Goal: Navigation & Orientation: Find specific page/section

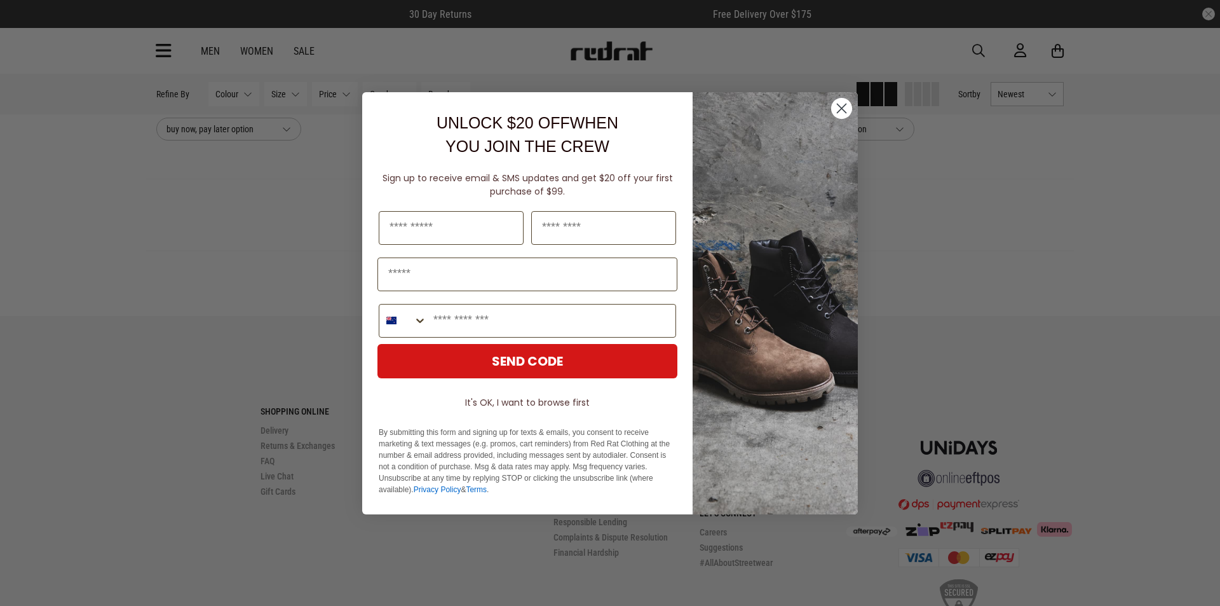
click at [838, 108] on circle "Close dialog" at bounding box center [841, 107] width 21 height 21
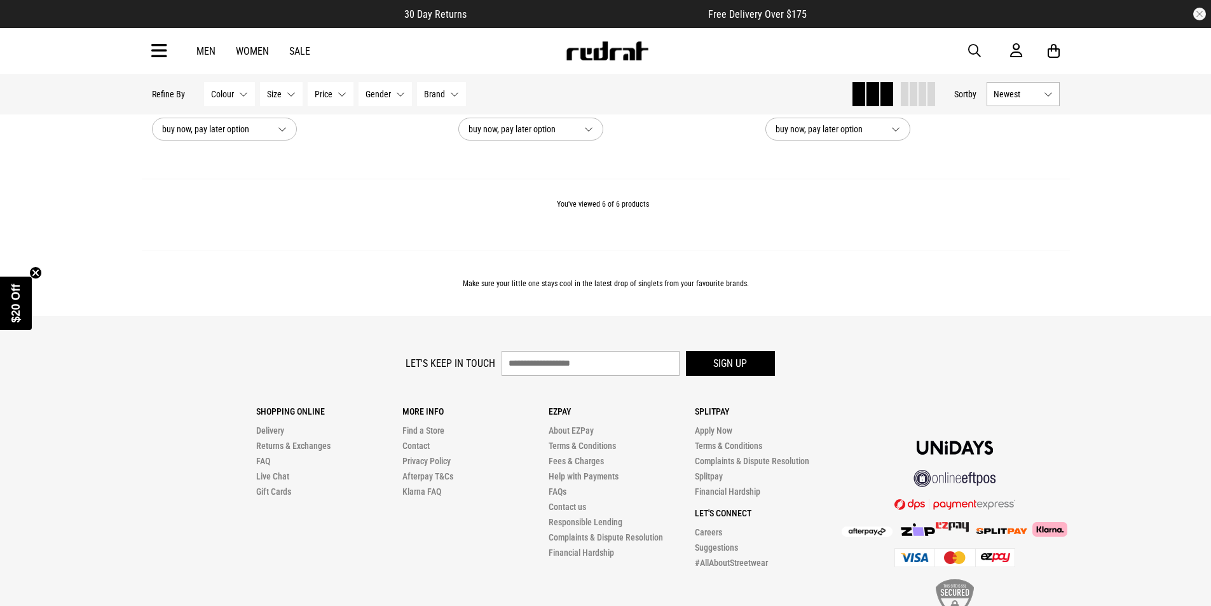
click at [152, 47] on icon at bounding box center [159, 51] width 16 height 21
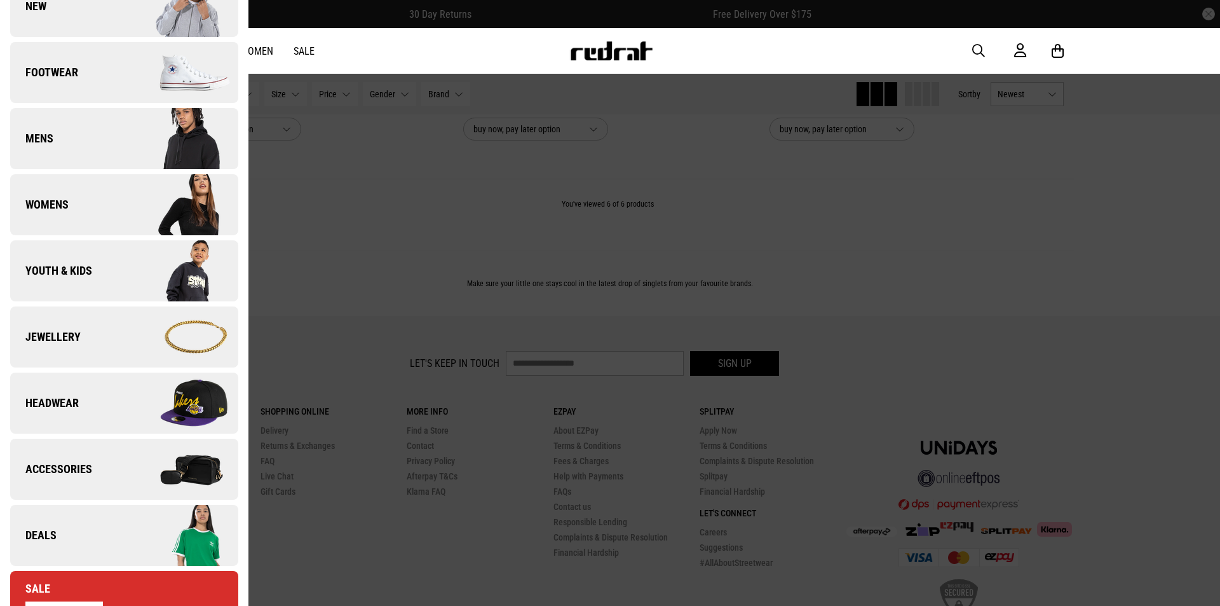
scroll to position [64, 0]
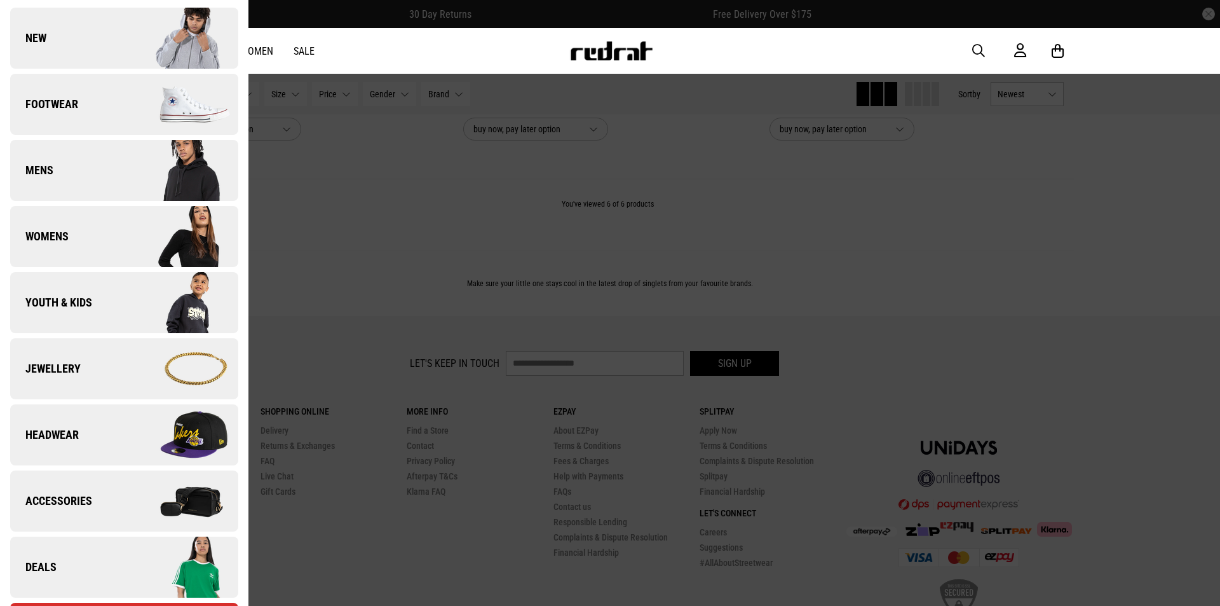
click at [73, 294] on link "Youth & Kids" at bounding box center [124, 302] width 228 height 61
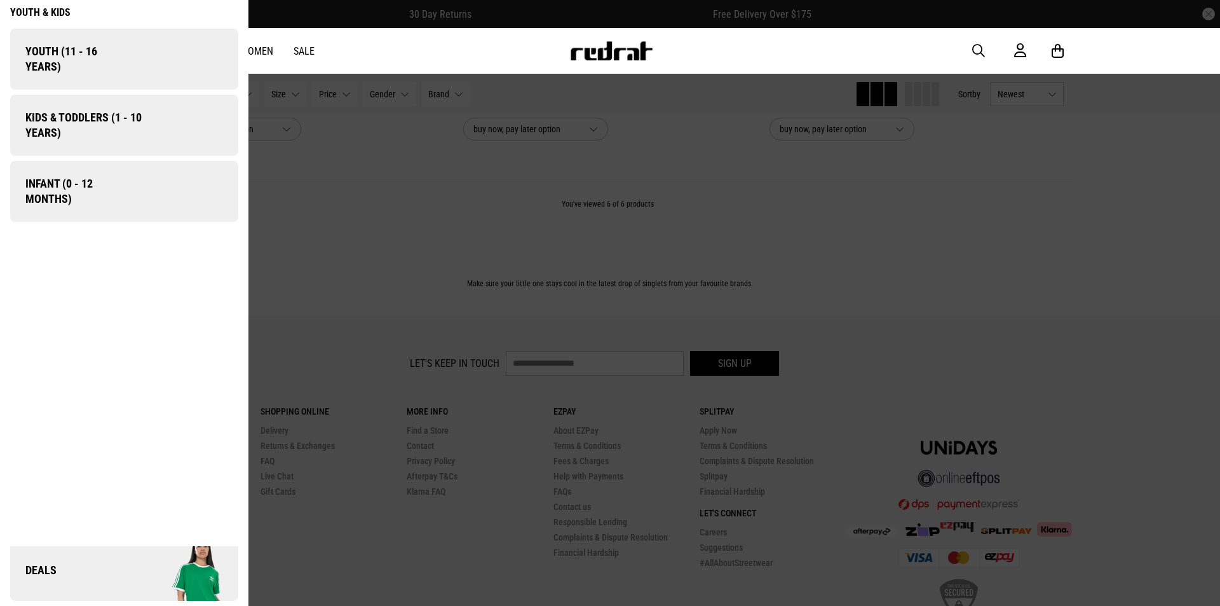
scroll to position [0, 0]
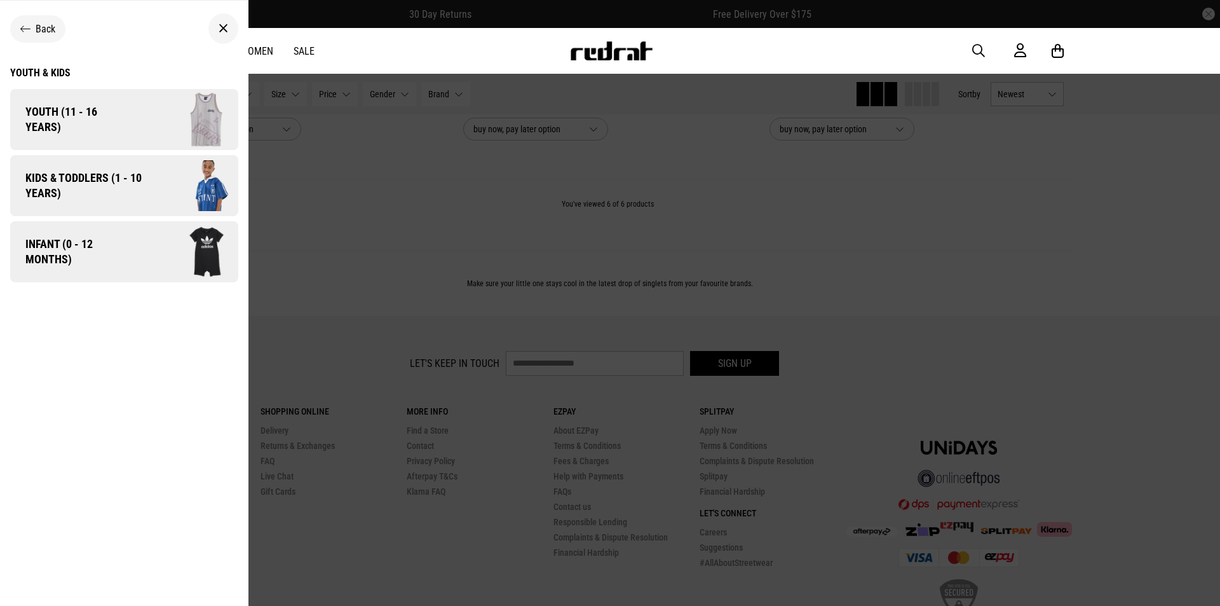
click at [92, 245] on span "Infant (0 - 12 months)" at bounding box center [71, 251] width 123 height 31
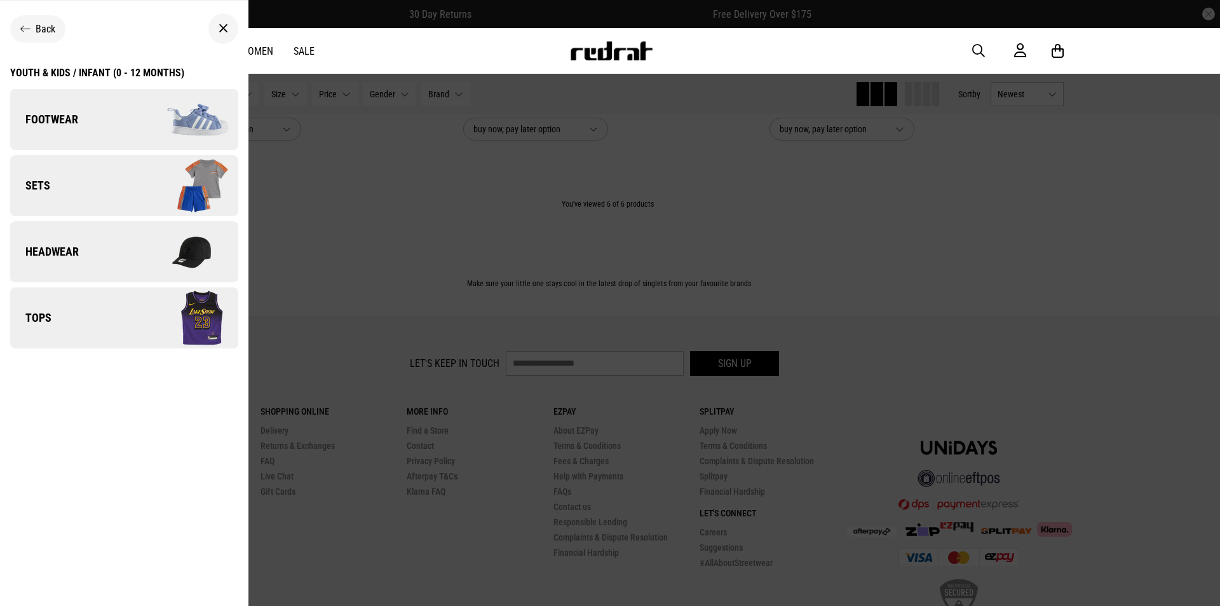
click at [90, 332] on link "Tops" at bounding box center [124, 317] width 228 height 61
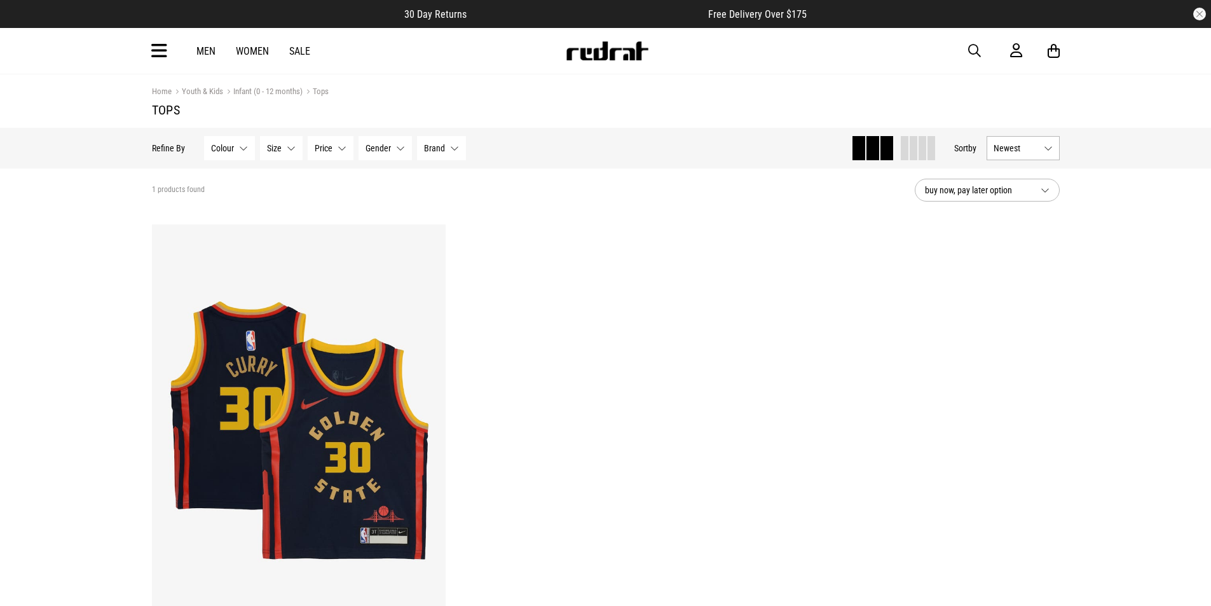
click at [153, 46] on icon at bounding box center [159, 51] width 16 height 21
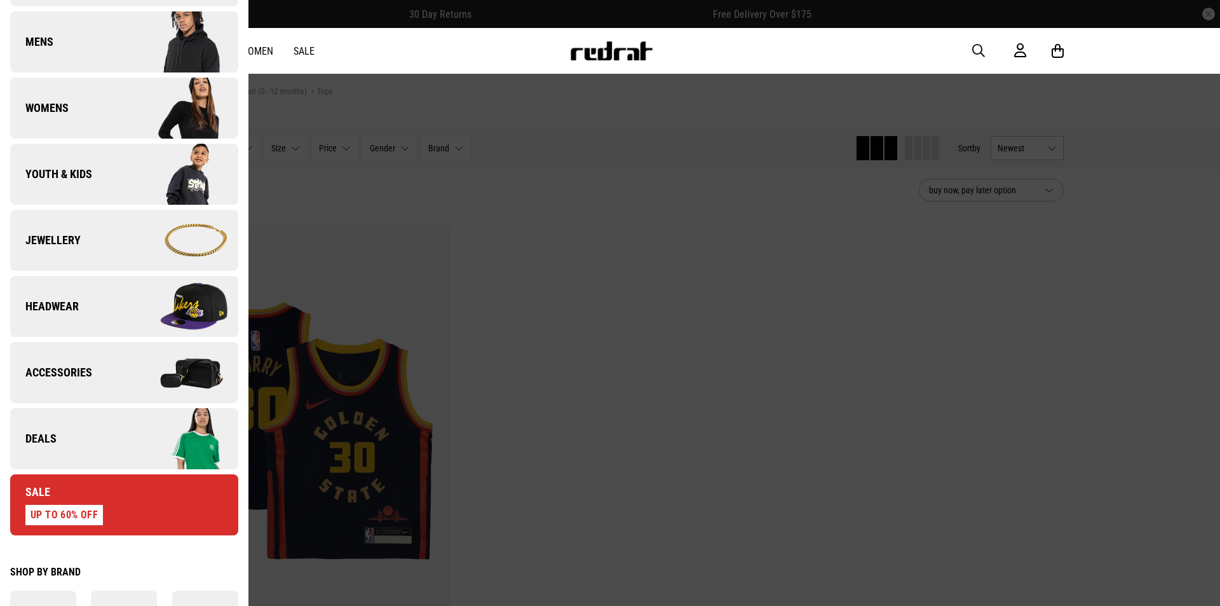
scroll to position [191, 0]
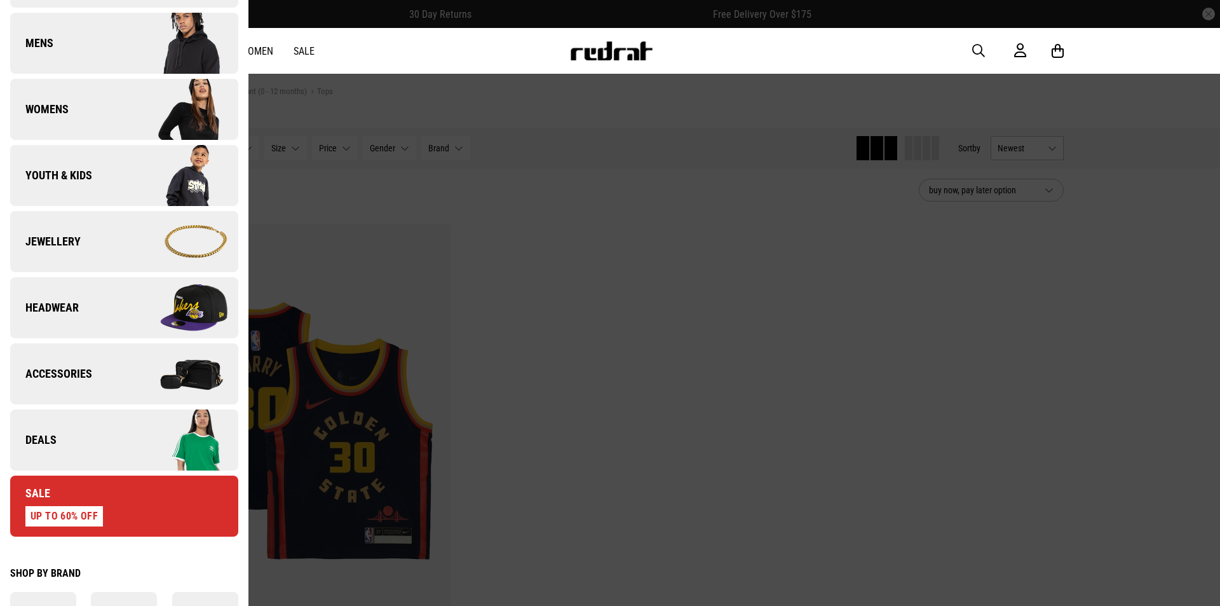
click at [84, 181] on span "Youth & Kids" at bounding box center [51, 175] width 82 height 15
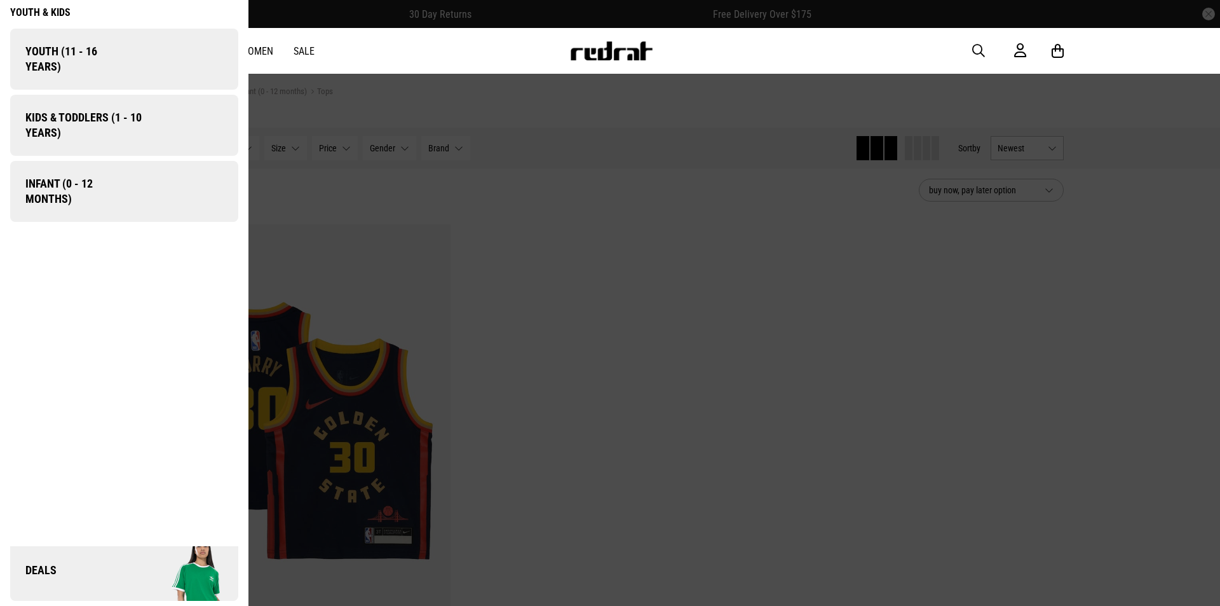
scroll to position [0, 0]
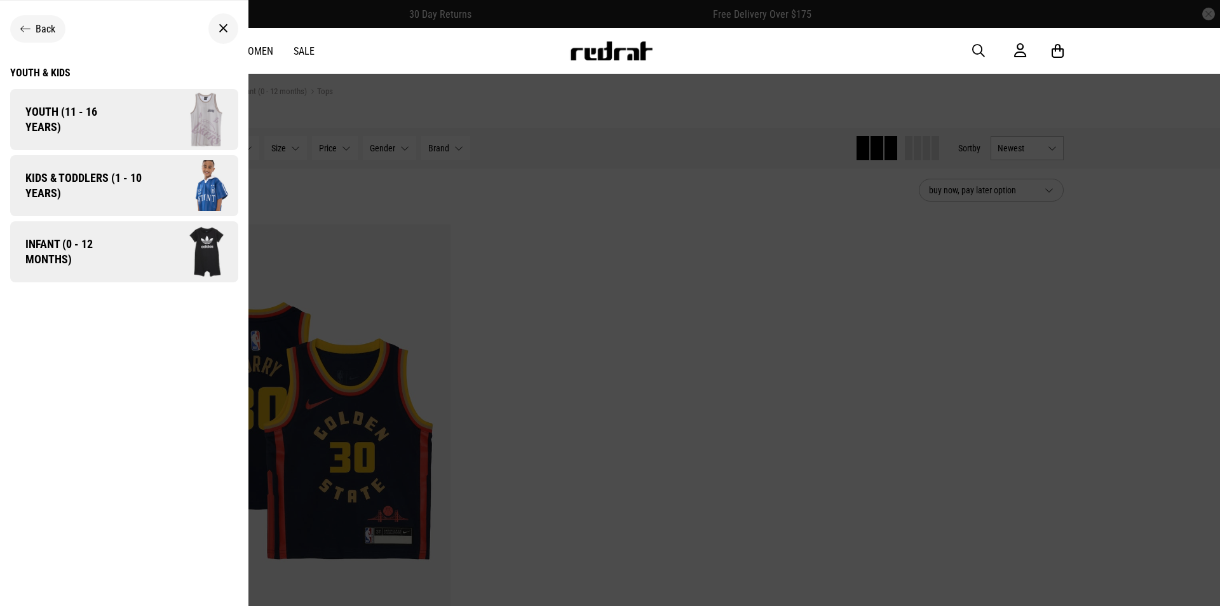
click at [87, 241] on span "Infant (0 - 12 months)" at bounding box center [71, 251] width 123 height 31
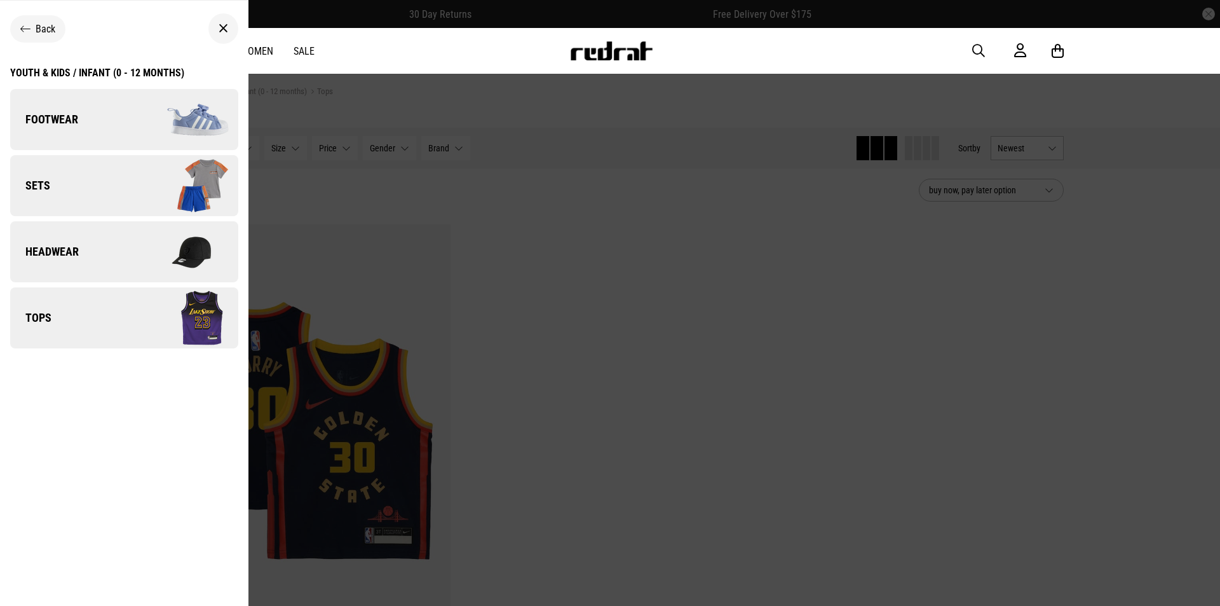
click at [72, 184] on link "Sets" at bounding box center [124, 185] width 228 height 61
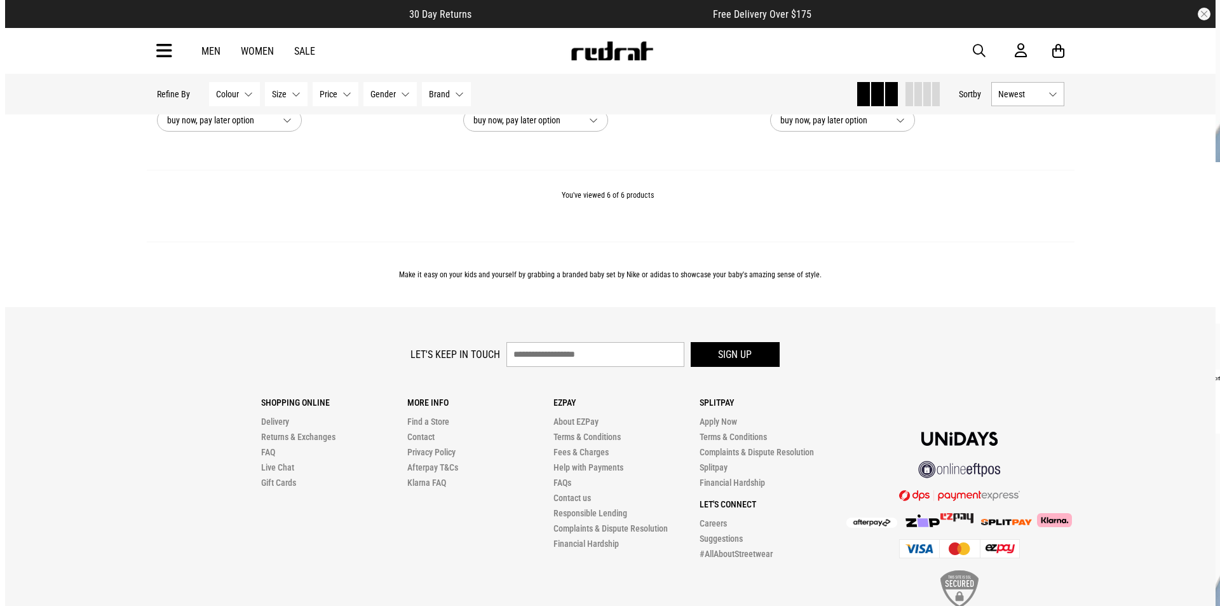
scroll to position [826, 0]
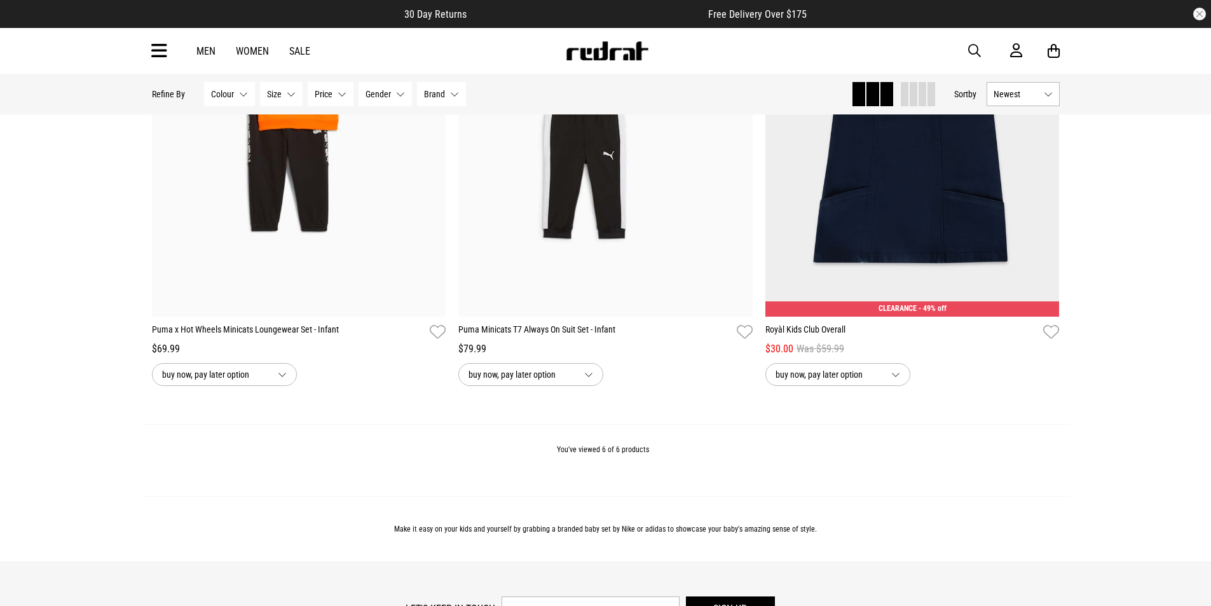
click at [157, 50] on icon at bounding box center [159, 51] width 16 height 21
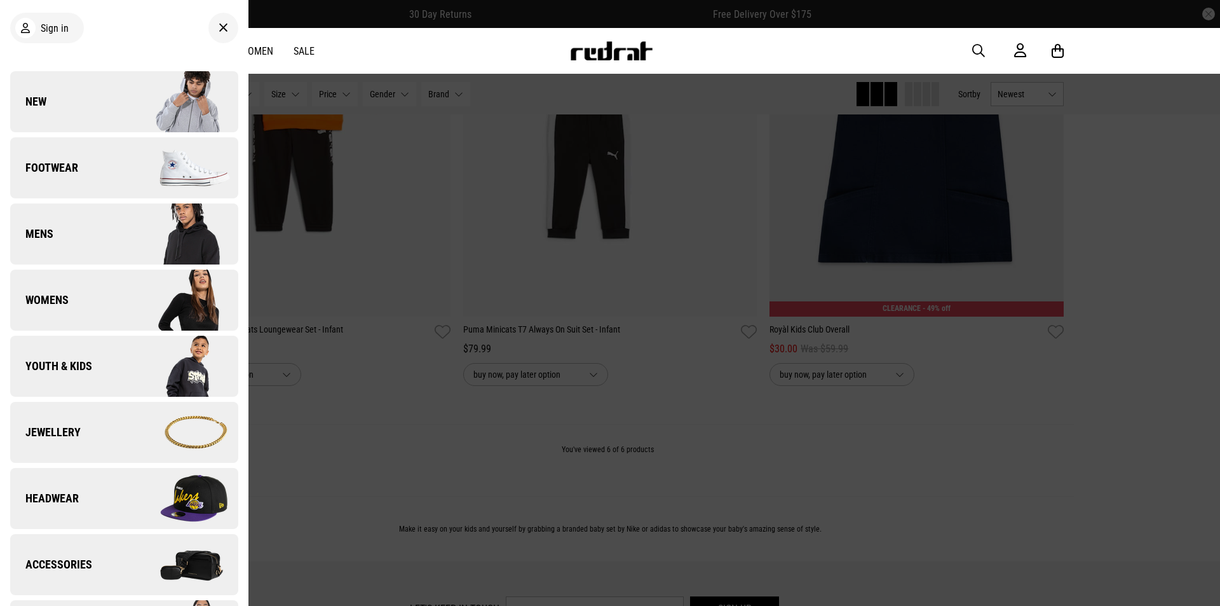
click at [53, 368] on span "Youth & Kids" at bounding box center [51, 365] width 82 height 15
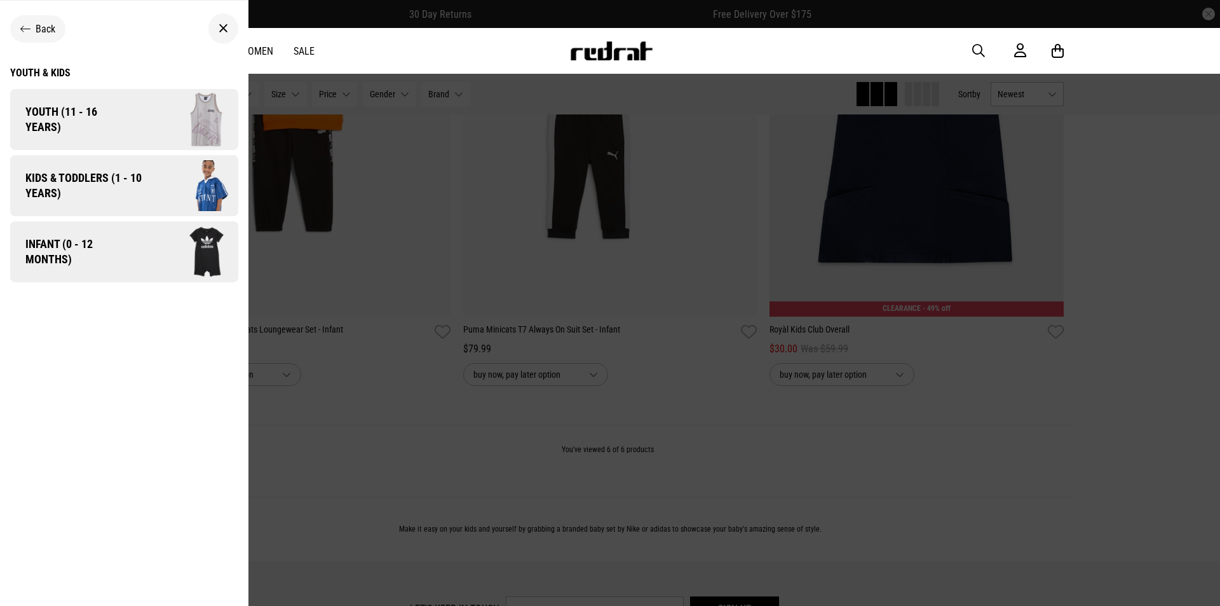
click at [78, 187] on span "Kids & Toddlers (1 - 10 years)" at bounding box center [79, 185] width 138 height 31
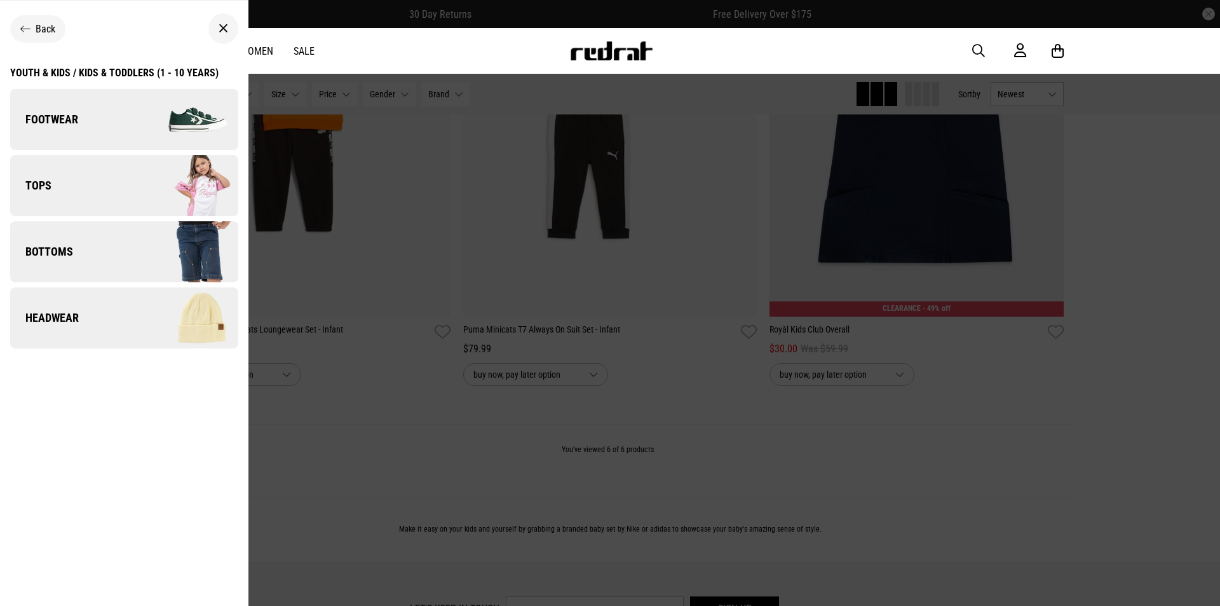
click at [75, 182] on link "Tops" at bounding box center [124, 185] width 228 height 61
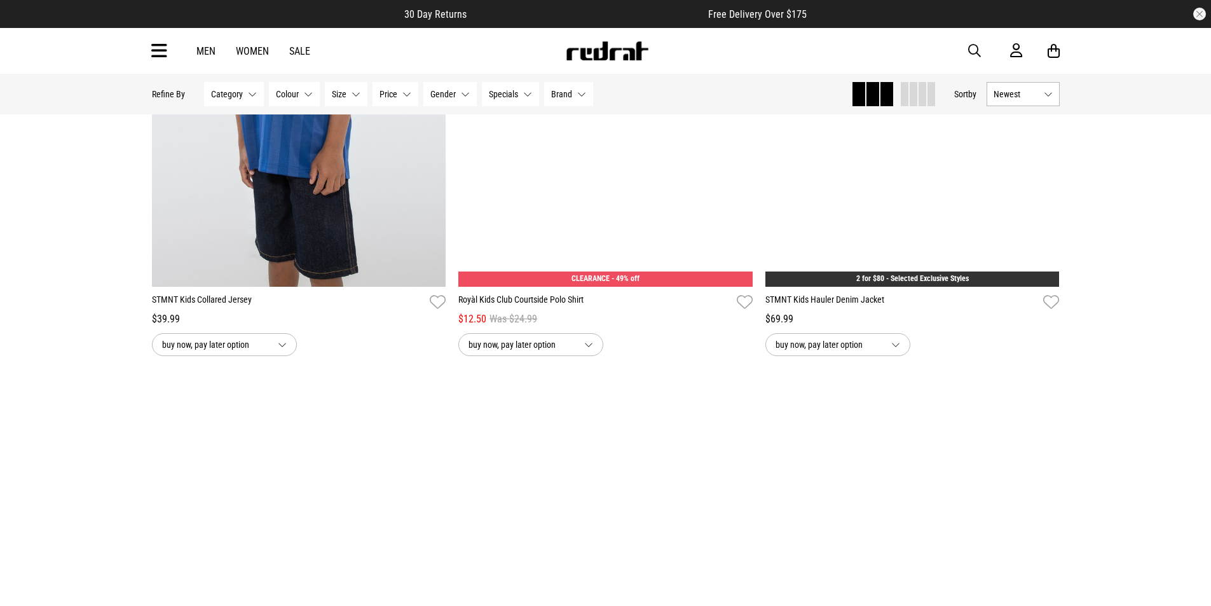
scroll to position [3750, 0]
